Goal: Information Seeking & Learning: Learn about a topic

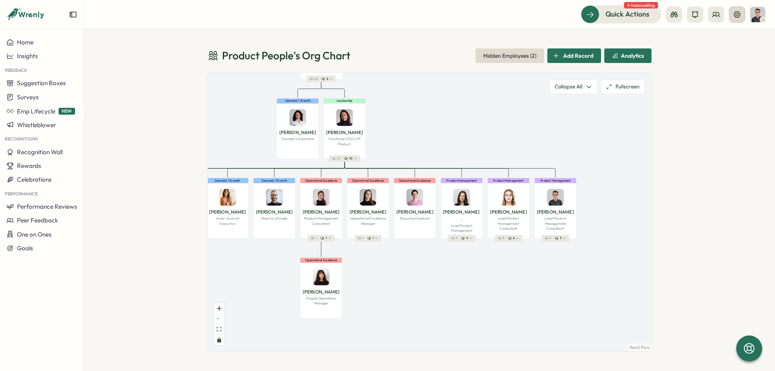
click at [736, 14] on icon at bounding box center [737, 14] width 6 height 6
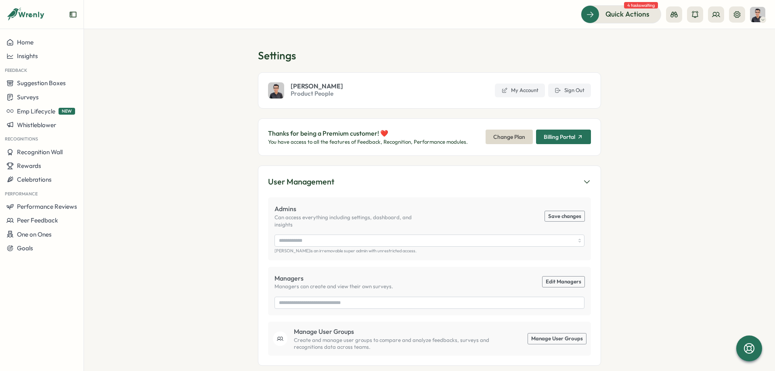
type input "**********"
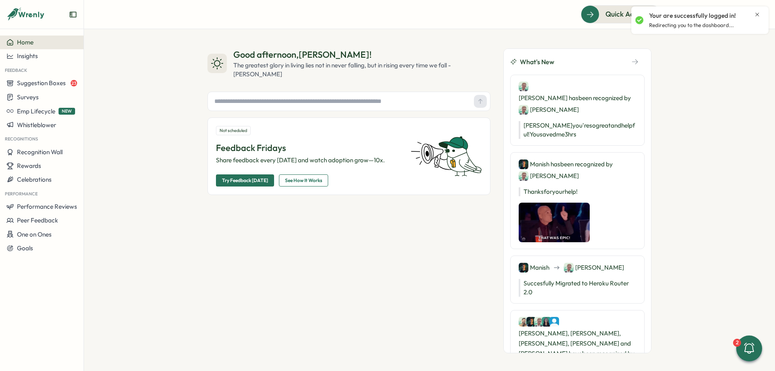
click at [756, 15] on icon "Close notification" at bounding box center [757, 14] width 6 height 6
click at [736, 21] on button at bounding box center [737, 14] width 16 height 16
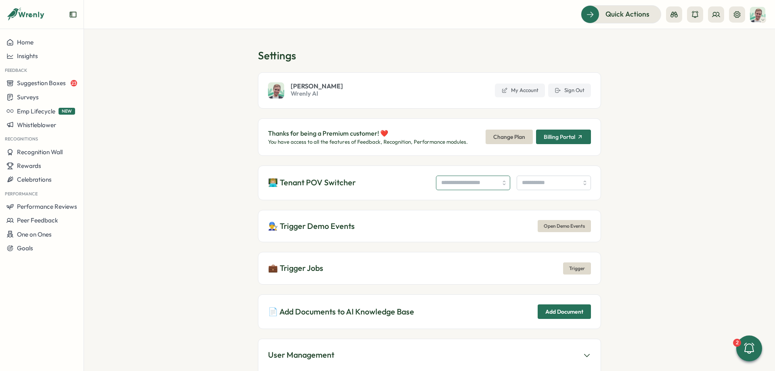
click at [438, 185] on input "search" at bounding box center [473, 183] width 74 height 15
type input "**********"
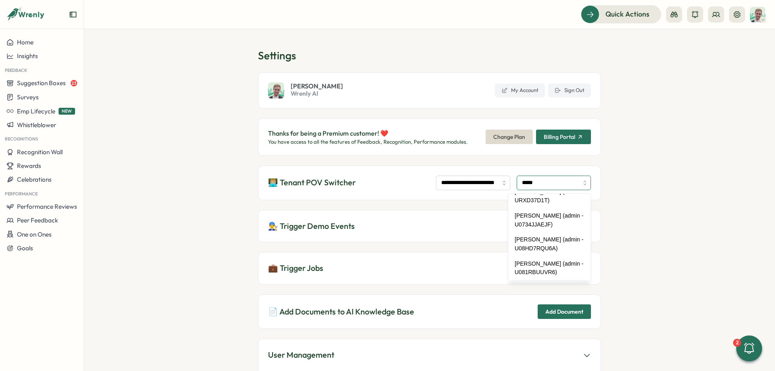
scroll to position [35, 0]
type input "**********"
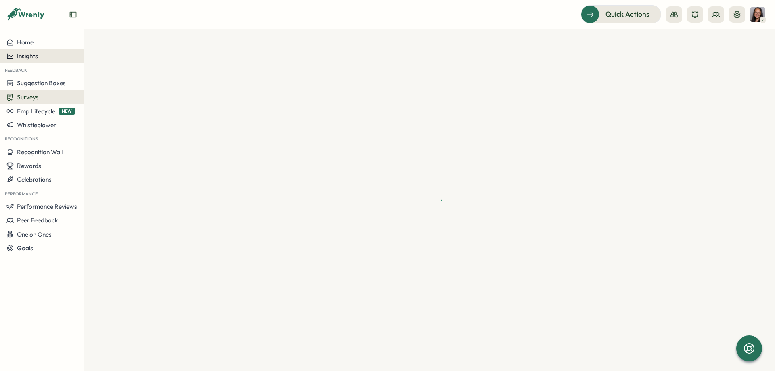
click at [41, 52] on button "Insights" at bounding box center [42, 56] width 84 height 14
click at [207, 46] on div at bounding box center [429, 200] width 691 height 342
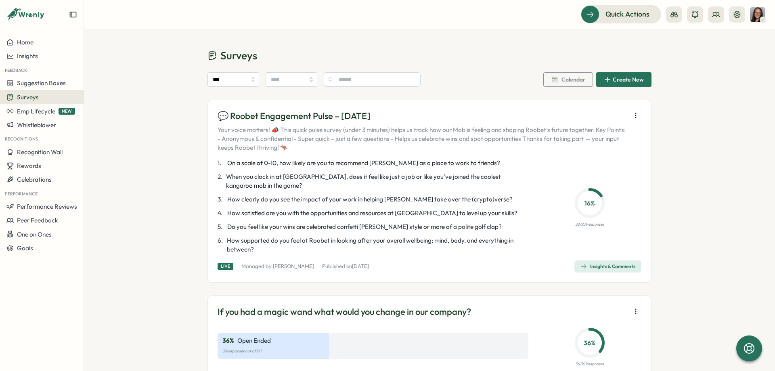
click at [618, 266] on div "Insights & Comments" at bounding box center [607, 266] width 55 height 6
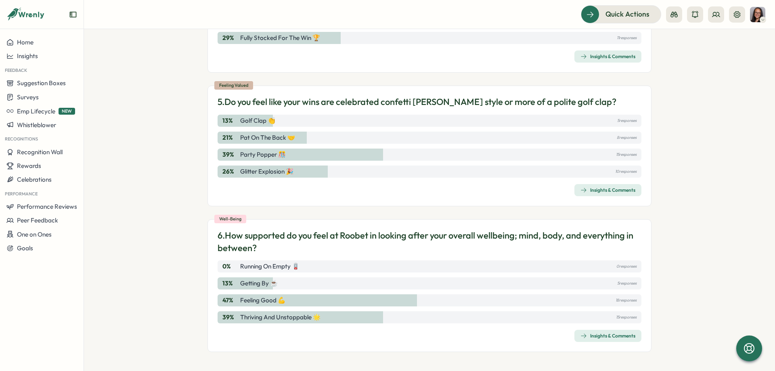
scroll to position [697, 0]
click at [604, 337] on div "Insights & Comments" at bounding box center [607, 335] width 55 height 6
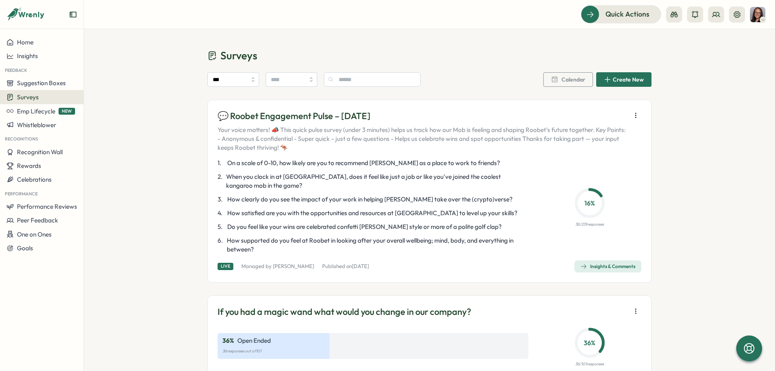
click at [591, 264] on div "Insights & Comments" at bounding box center [607, 266] width 55 height 6
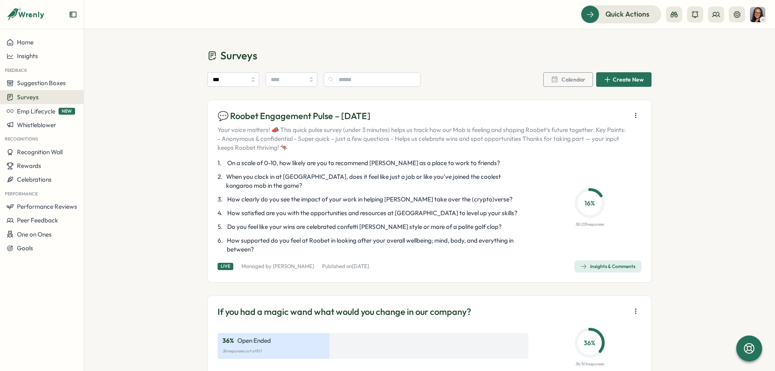
drag, startPoint x: 566, startPoint y: 226, endPoint x: 610, endPoint y: 226, distance: 43.2
click at [610, 226] on div "16 % 38 / 231 responses" at bounding box center [590, 206] width 104 height 43
drag, startPoint x: 610, startPoint y: 226, endPoint x: 602, endPoint y: 226, distance: 7.3
click at [608, 226] on div "16 % 38 / 231 responses" at bounding box center [590, 206] width 104 height 43
click at [602, 226] on p "38 / 231 responses" at bounding box center [589, 224] width 29 height 6
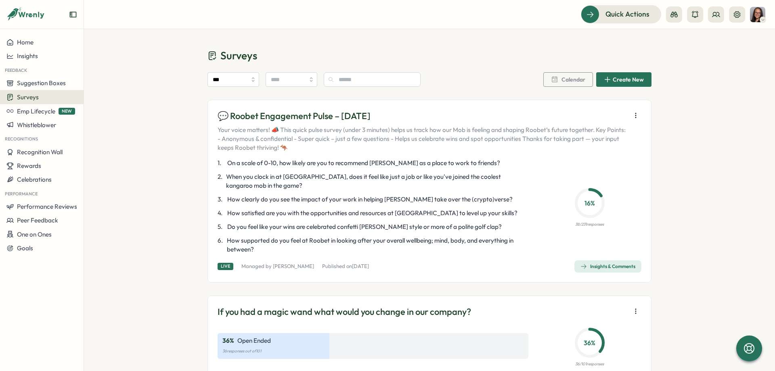
click at [602, 226] on p "38 / 231 responses" at bounding box center [589, 224] width 29 height 6
click at [608, 264] on div "Insights & Comments" at bounding box center [607, 266] width 55 height 6
click at [610, 262] on span "Insights & Comments" at bounding box center [607, 266] width 55 height 11
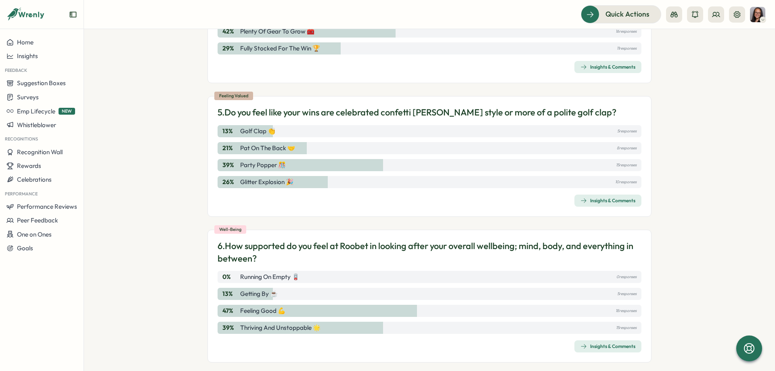
scroll to position [697, 0]
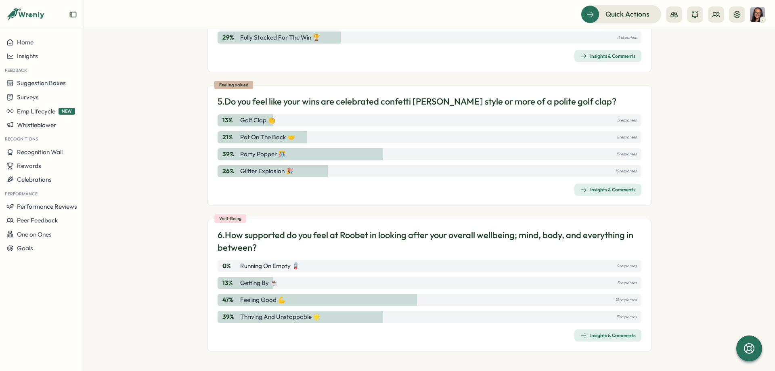
click at [622, 190] on div "Insights & Comments" at bounding box center [607, 189] width 55 height 6
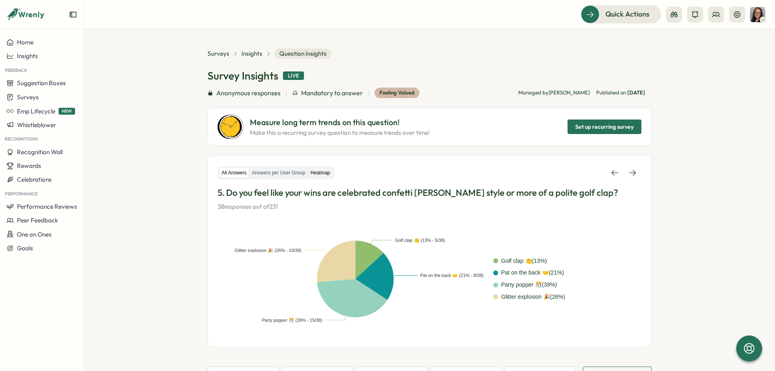
click at [319, 172] on label "Heatmap" at bounding box center [320, 173] width 25 height 10
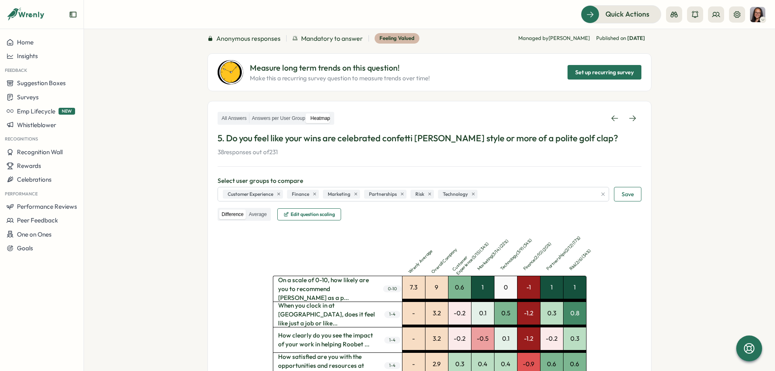
scroll to position [54, 0]
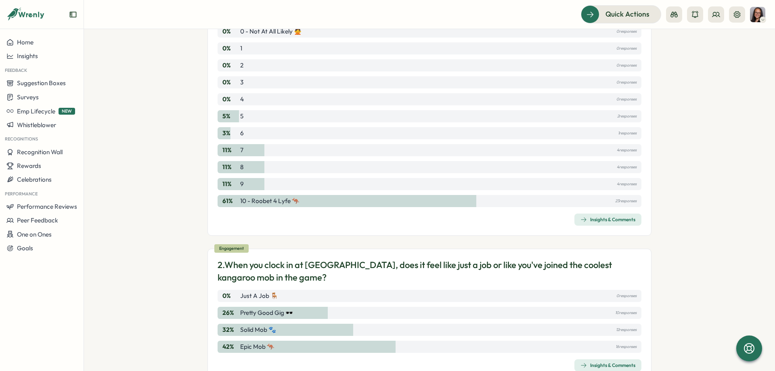
scroll to position [121, 0]
click at [618, 219] on div "Insights & Comments" at bounding box center [607, 219] width 55 height 6
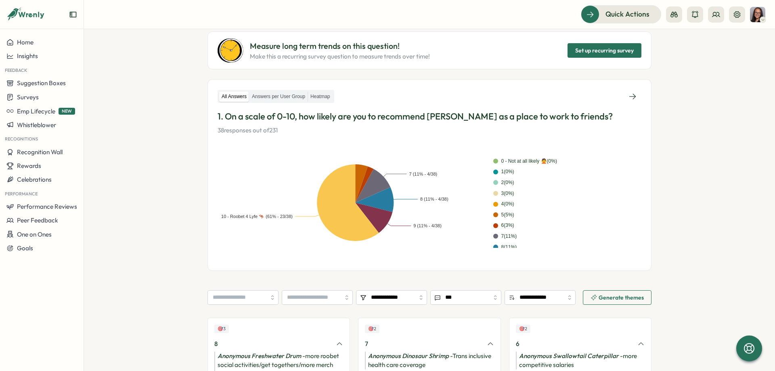
scroll to position [76, 0]
click at [265, 119] on p "1. On a scale of 0-10, how likely are you to recommend Roobet as a place to wor…" at bounding box center [429, 117] width 424 height 13
click at [325, 119] on p "1. On a scale of 0-10, how likely are you to recommend Roobet as a place to wor…" at bounding box center [429, 117] width 424 height 13
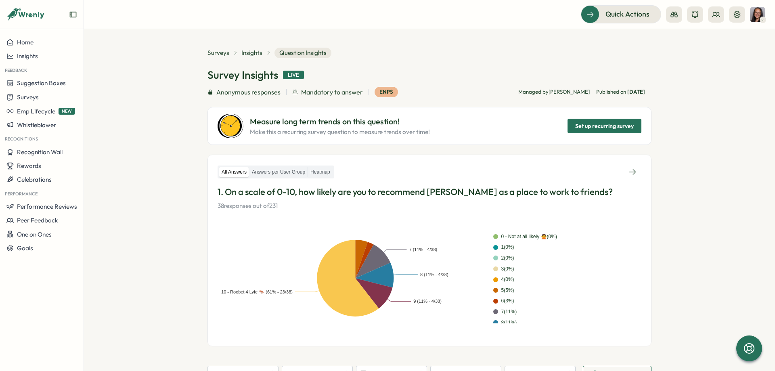
scroll to position [0, 0]
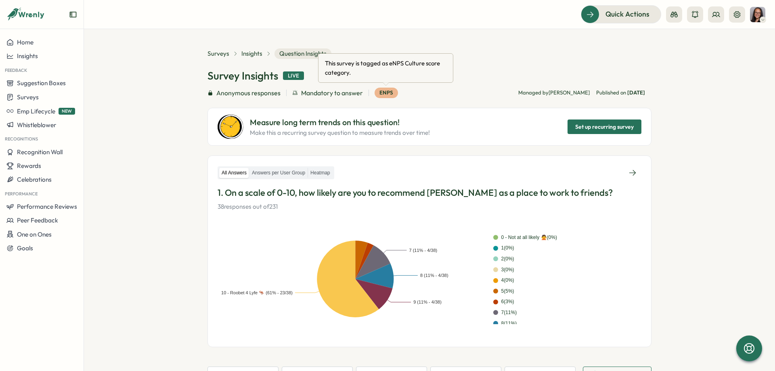
click at [468, 72] on div "Survey Insights Live" at bounding box center [429, 76] width 444 height 14
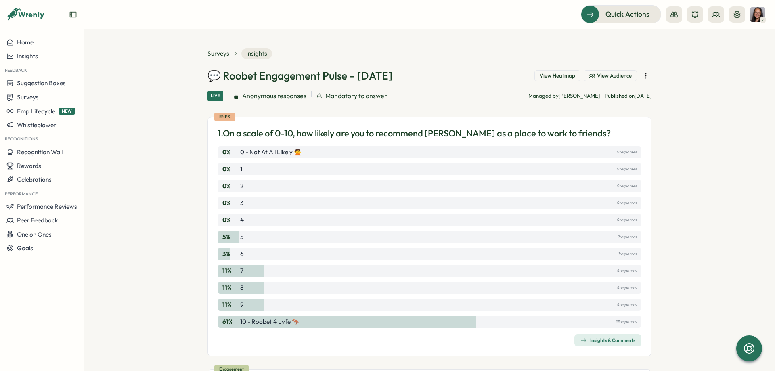
click at [266, 127] on p "1. On a scale of 0-10, how likely are you to recommend Roobet as a place to wor…" at bounding box center [413, 133] width 393 height 13
